Goal: Task Accomplishment & Management: Manage account settings

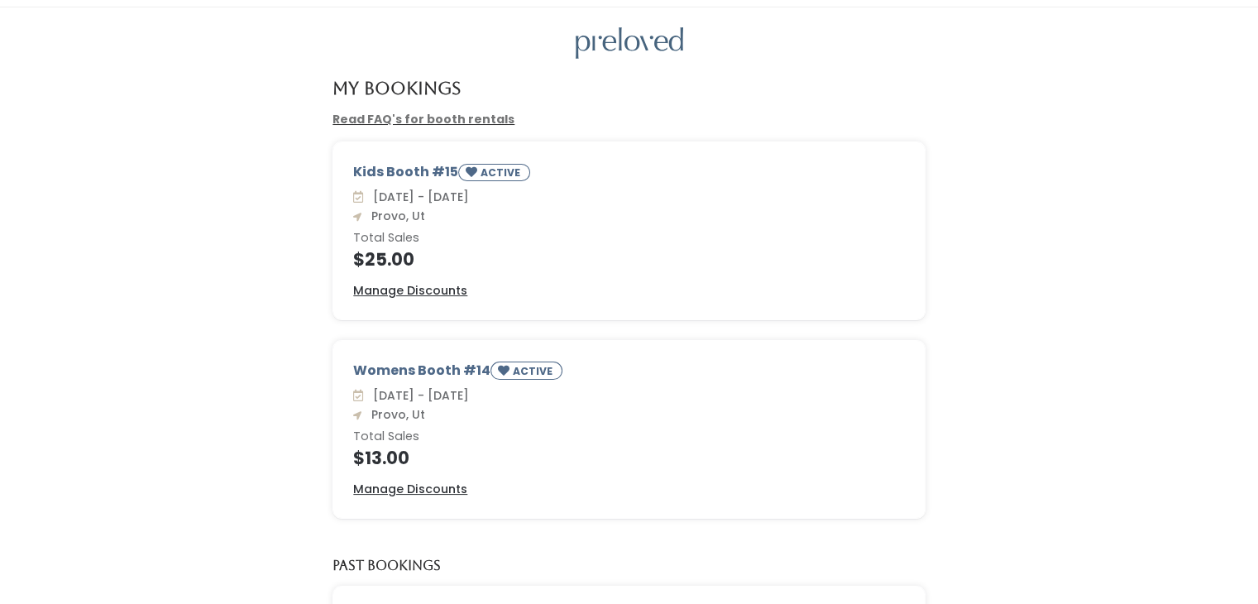
scroll to position [45, 0]
click at [456, 284] on u "Manage Discounts" at bounding box center [410, 288] width 114 height 17
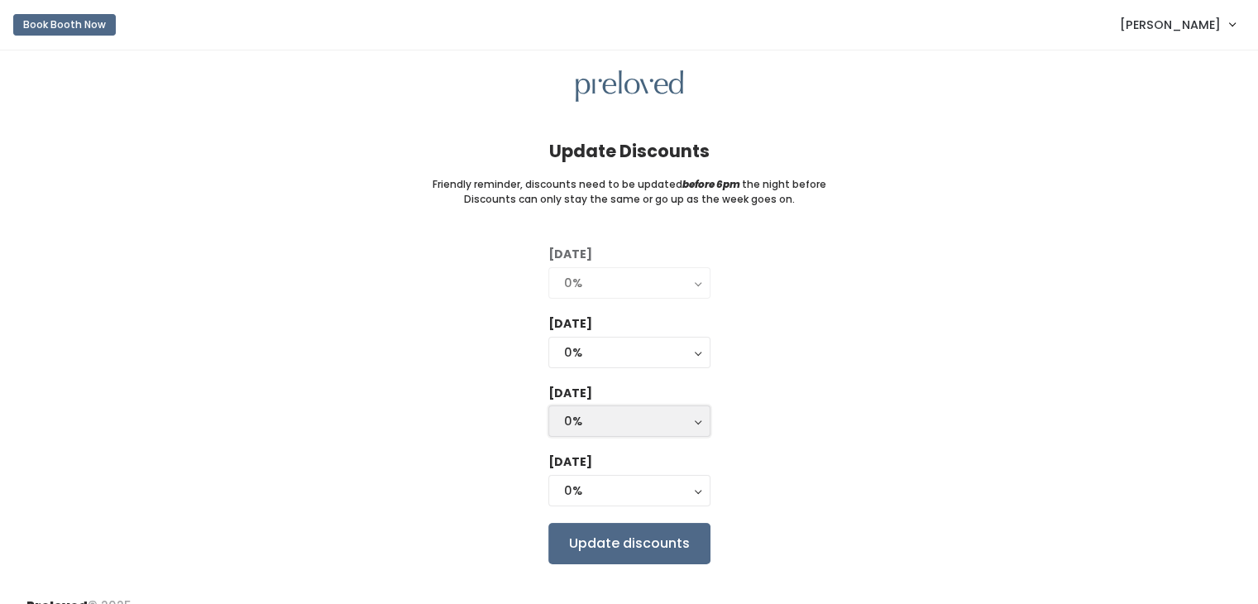
click at [579, 426] on div "0%" at bounding box center [629, 421] width 131 height 18
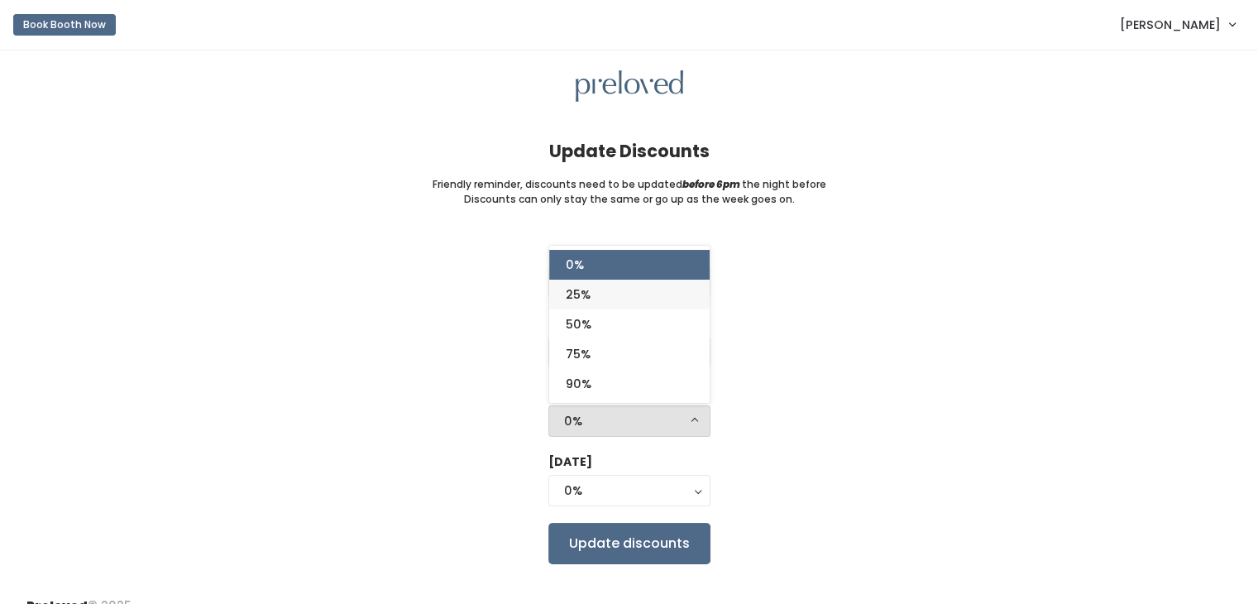
click at [593, 296] on link "25%" at bounding box center [629, 294] width 160 height 30
select select "25%"
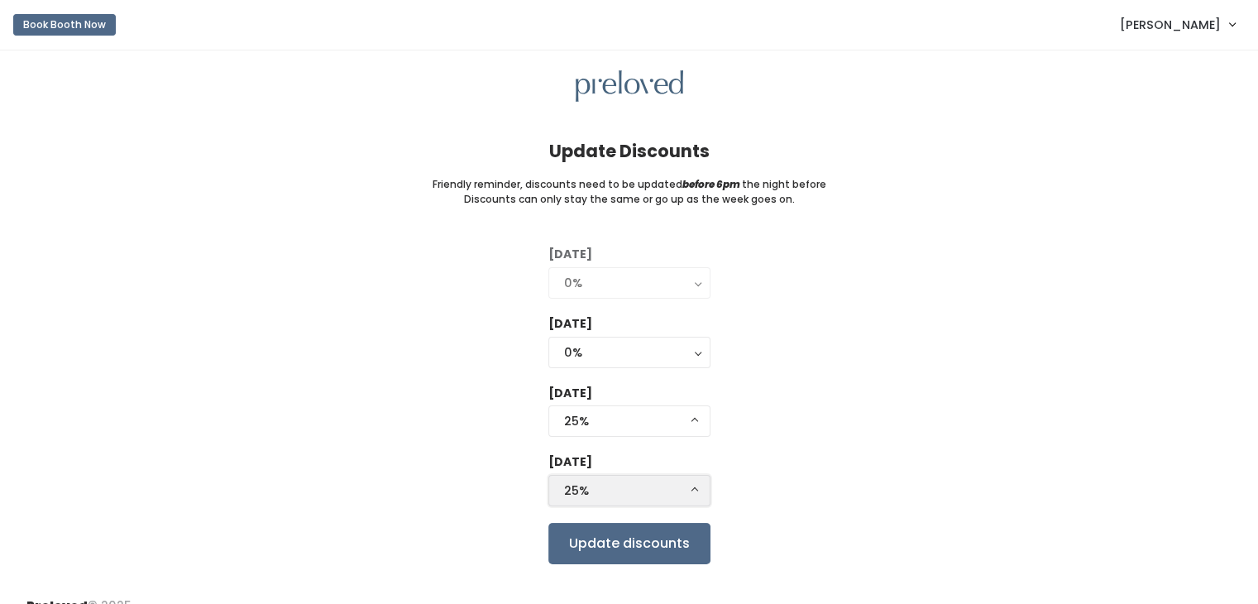
click at [636, 491] on div "25%" at bounding box center [629, 490] width 131 height 18
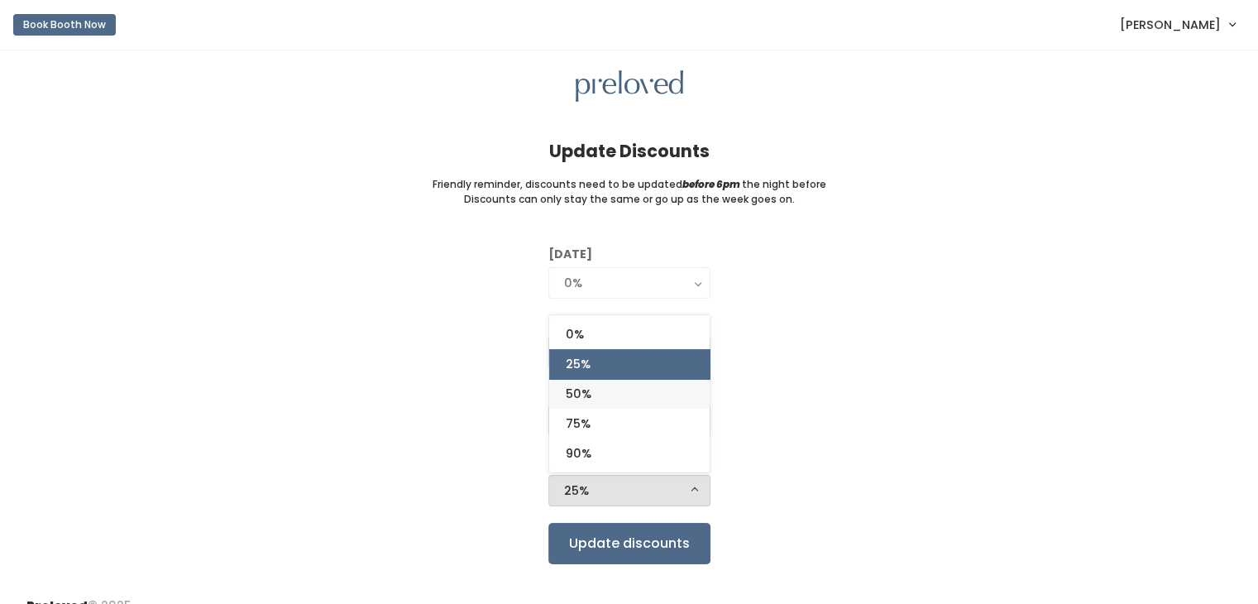
click at [590, 394] on span "50%" at bounding box center [579, 393] width 26 height 18
select select "50%"
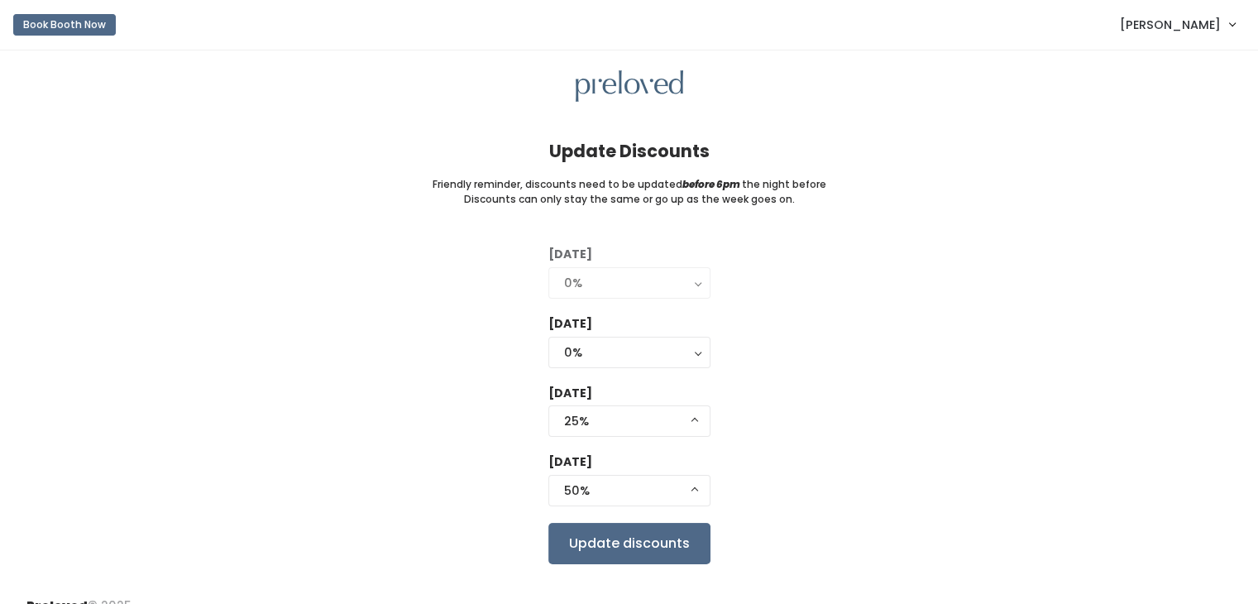
click at [1202, 21] on span "[PERSON_NAME]" at bounding box center [1169, 25] width 101 height 18
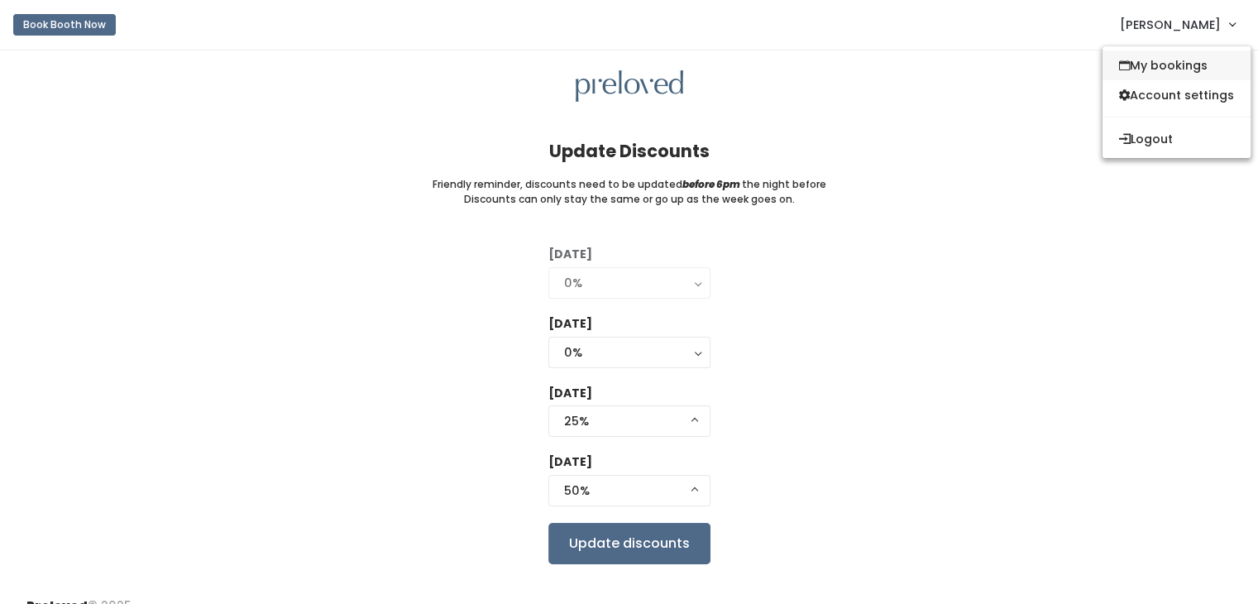
click at [1175, 61] on link "My bookings" at bounding box center [1176, 65] width 148 height 30
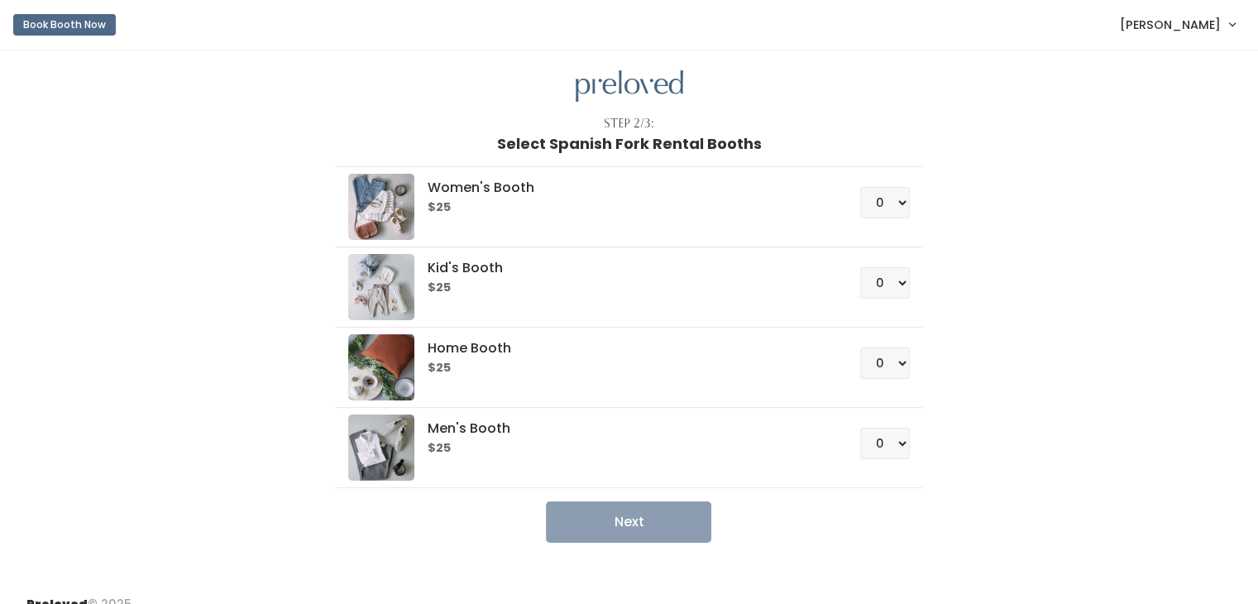
click at [1171, 23] on span "[PERSON_NAME]" at bounding box center [1169, 25] width 101 height 18
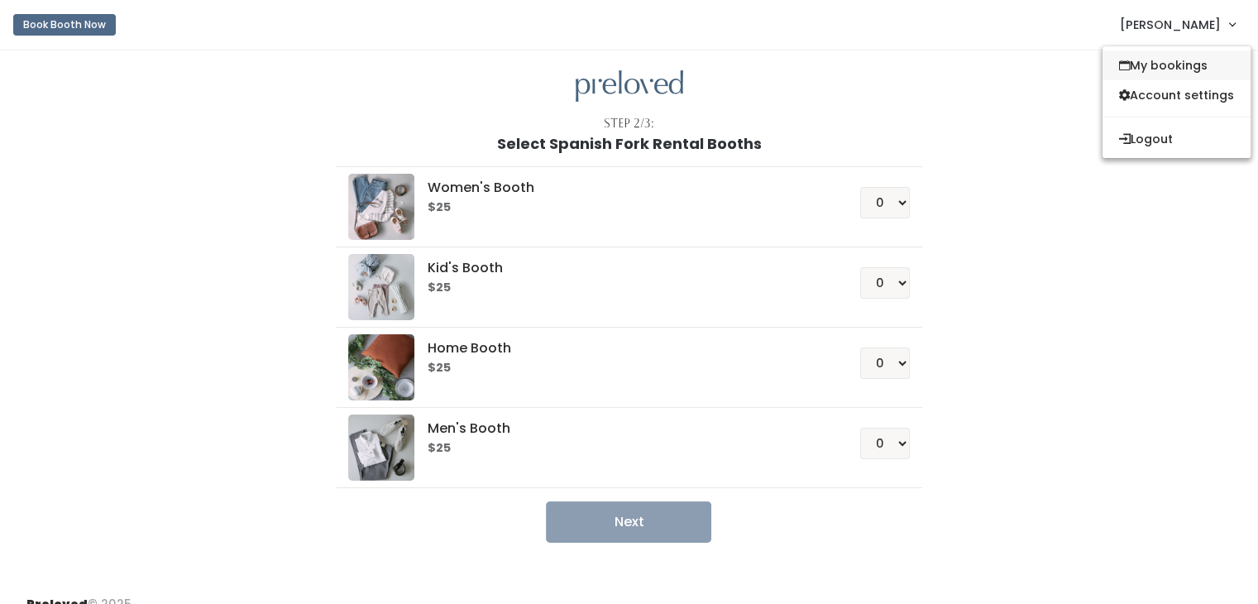
click at [1160, 63] on link "My bookings" at bounding box center [1176, 65] width 148 height 30
